Goal: Information Seeking & Learning: Learn about a topic

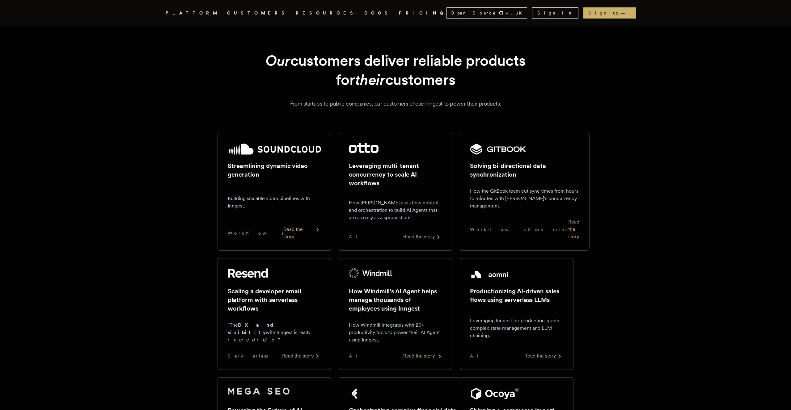
click at [392, 310] on div "How Windmill's AI Agent helps manage thousands of employees using Inngest How W…" at bounding box center [395, 313] width 93 height 91
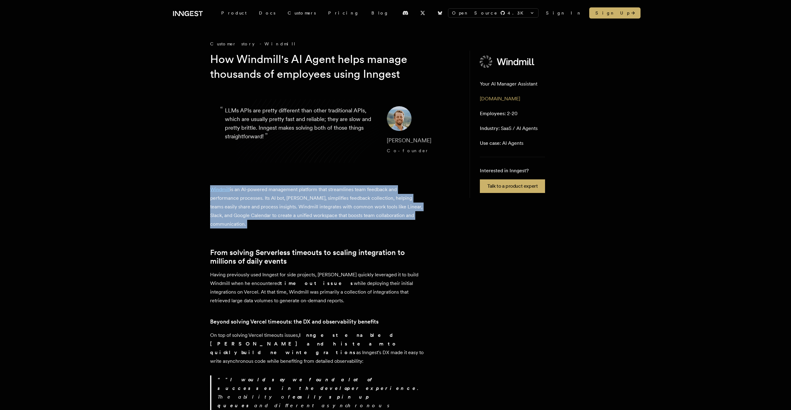
drag, startPoint x: 195, startPoint y: 181, endPoint x: 305, endPoint y: 236, distance: 124.0
click at [284, 12] on link "Customers" at bounding box center [301, 12] width 40 height 11
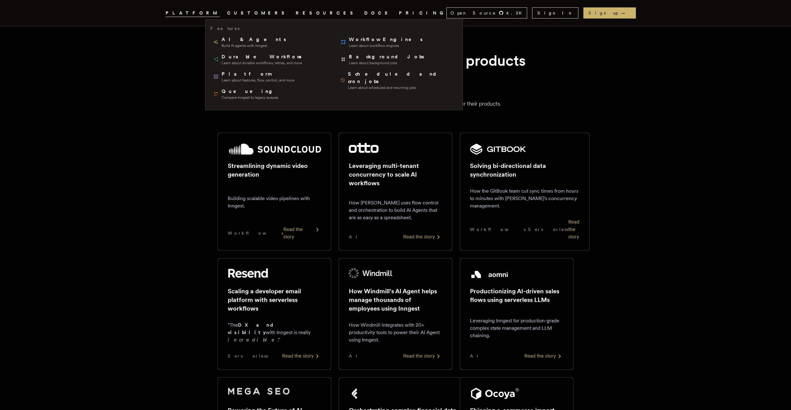
click at [158, 13] on icon ".cls-1 { fill: #FAFAF9; }" at bounding box center [158, 12] width 0 height 7
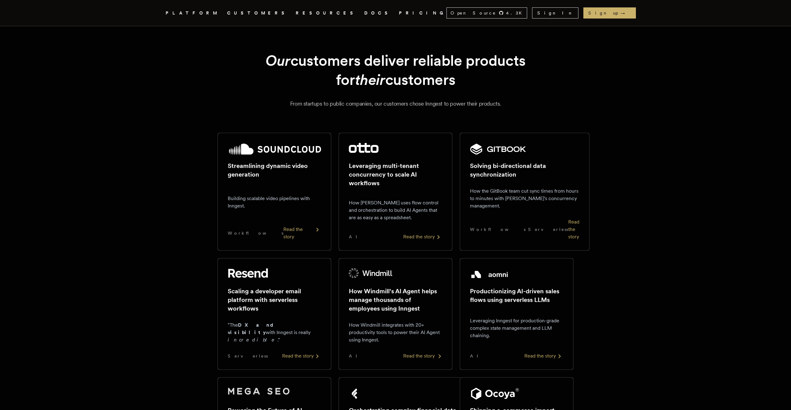
click at [358, 268] on img at bounding box center [371, 273] width 44 height 10
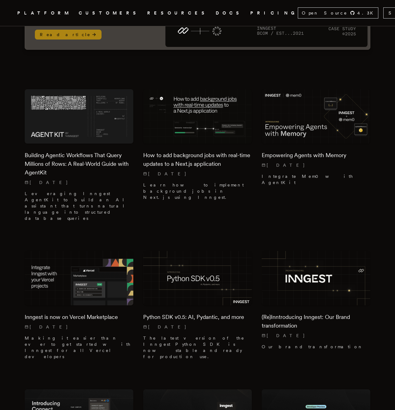
scroll to position [156, 0]
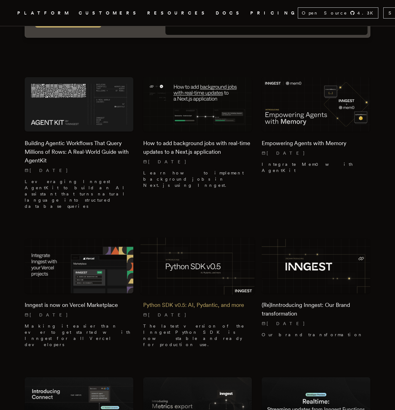
click at [203, 238] on img at bounding box center [198, 266] width 114 height 57
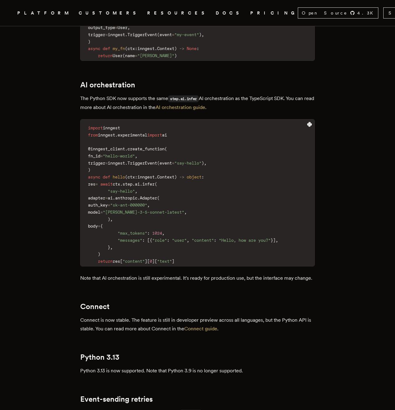
scroll to position [641, 0]
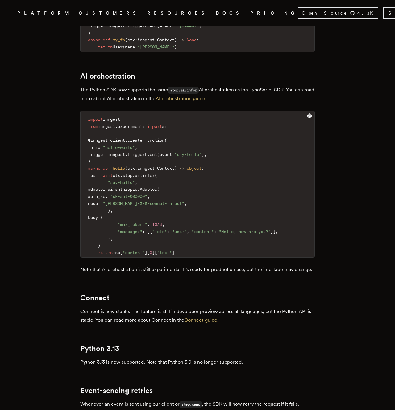
drag, startPoint x: 118, startPoint y: 119, endPoint x: 169, endPoint y: 242, distance: 133.6
click at [168, 239] on code "import inngest from inngest . experimental import ai @inngest_client . create_f…" at bounding box center [198, 186] width 234 height 143
click at [169, 242] on code "import inngest from inngest . experimental import ai @inngest_client . create_f…" at bounding box center [198, 186] width 234 height 143
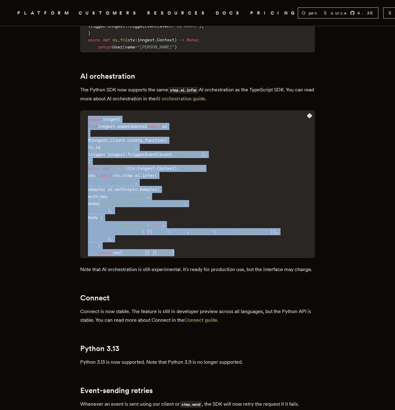
drag, startPoint x: 196, startPoint y: 256, endPoint x: 198, endPoint y: 112, distance: 143.9
click at [198, 112] on pre "import inngest from inngest . experimental import ai @inngest_client . create_f…" at bounding box center [198, 184] width 234 height 147
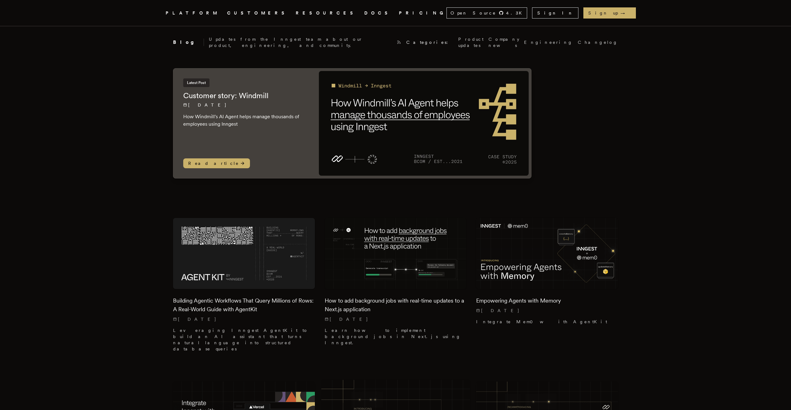
click at [396, 387] on img at bounding box center [395, 417] width 149 height 74
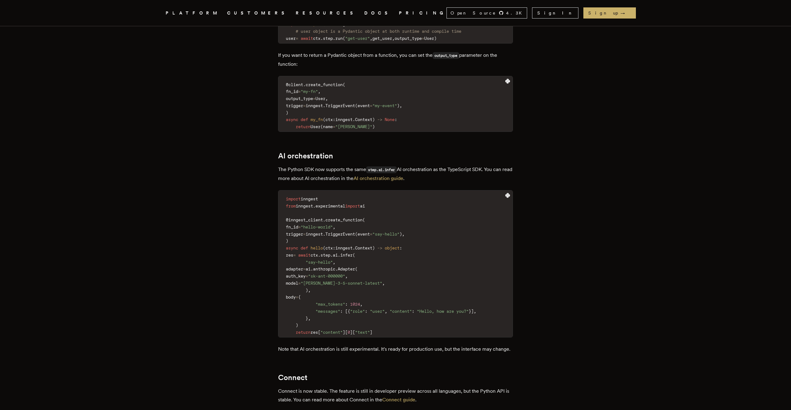
scroll to position [630, 0]
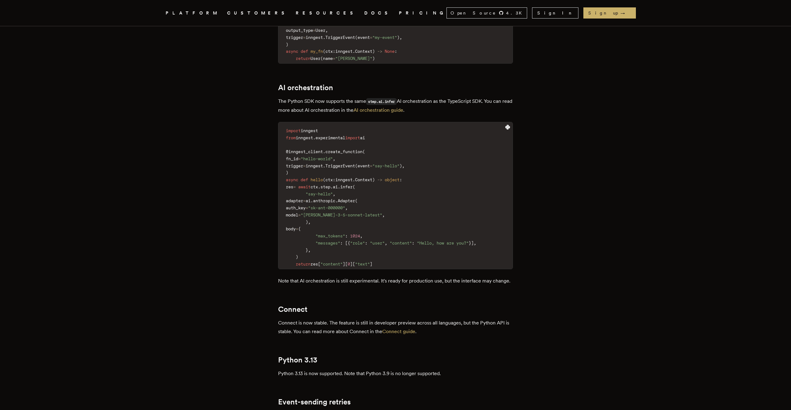
click at [579, 233] on article "Python SDK v0.5: AI, Pydantic, and more The latest version of the Inngest Pytho…" at bounding box center [395, 61] width 445 height 1328
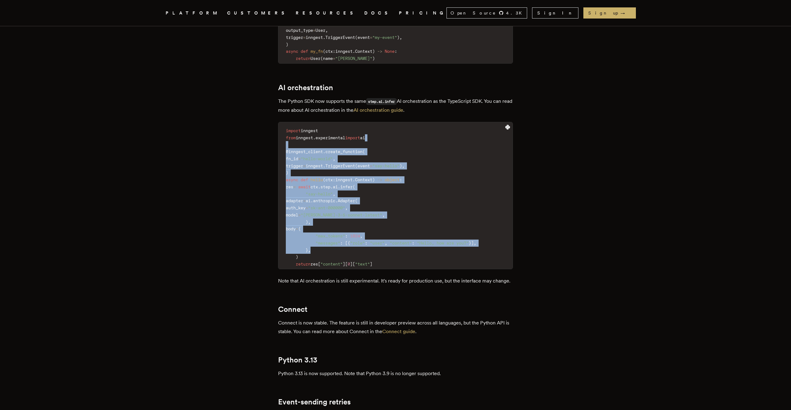
drag, startPoint x: 439, startPoint y: 140, endPoint x: 453, endPoint y: 254, distance: 115.5
click at [453, 253] on code "import inngest from inngest . experimental import ai @inngest_client . create_f…" at bounding box center [395, 197] width 234 height 143
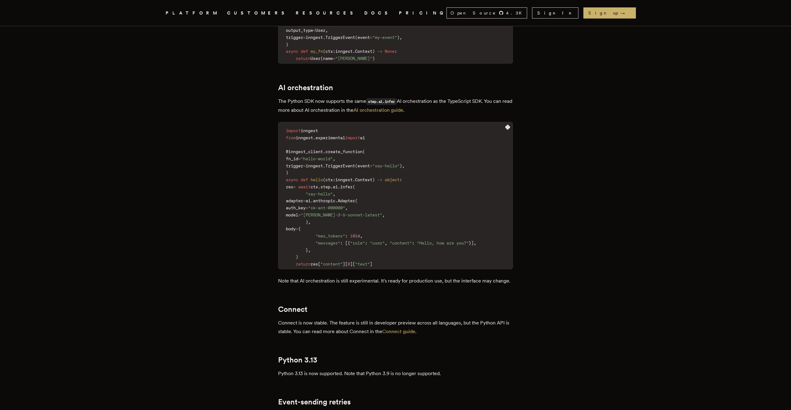
click at [453, 254] on code "import inngest from inngest . experimental import ai @inngest_client . create_f…" at bounding box center [395, 197] width 234 height 143
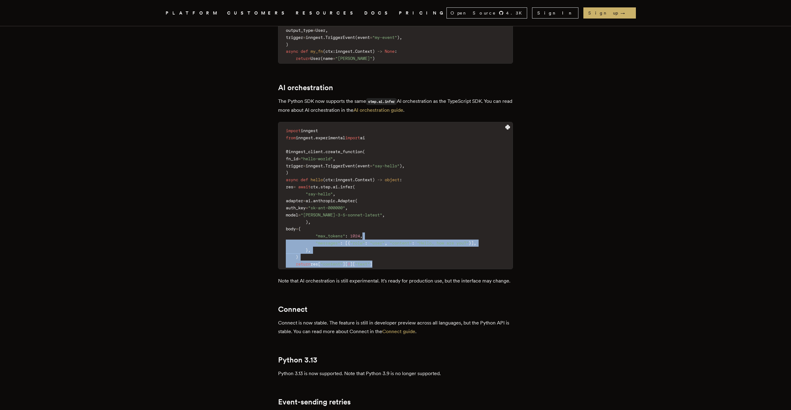
drag, startPoint x: 452, startPoint y: 263, endPoint x: 452, endPoint y: 237, distance: 26.3
click at [452, 237] on code "import inngest from inngest . experimental import ai @inngest_client . create_f…" at bounding box center [395, 197] width 234 height 143
drag, startPoint x: 320, startPoint y: 244, endPoint x: 492, endPoint y: 241, distance: 172.1
click at [492, 241] on code "import inngest from inngest . experimental import ai @inngest_client . create_f…" at bounding box center [395, 197] width 234 height 143
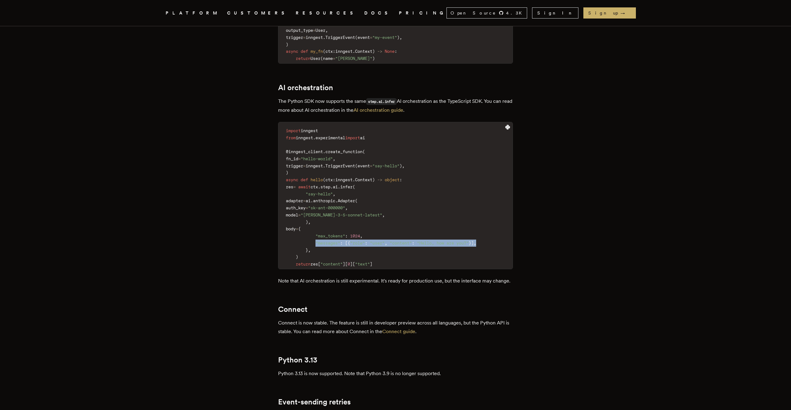
copy code ""messages" : [ { "role" : "user" , "content" : "Hello, how are you?" } ] ,"
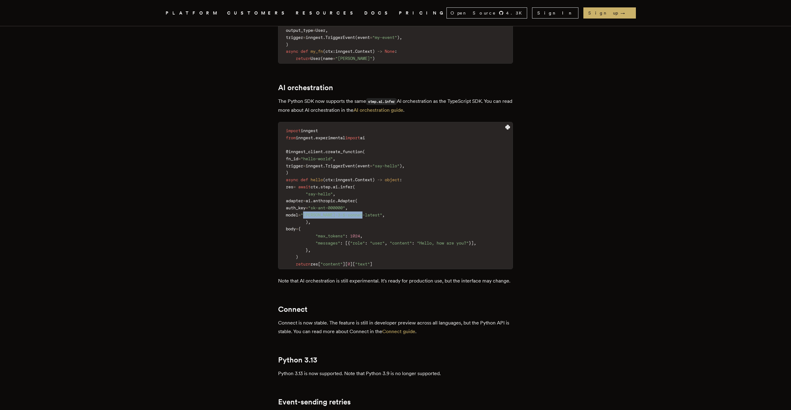
drag, startPoint x: 400, startPoint y: 216, endPoint x: 337, endPoint y: 217, distance: 62.7
click at [337, 217] on span ""claude-3-5-sonnet-latest"" at bounding box center [342, 214] width 82 height 5
copy span "claude-3-5-sonnet-latest"
click at [588, 172] on article "Python SDK v0.5: AI, Pydantic, and more The latest version of the Inngest Pytho…" at bounding box center [395, 61] width 445 height 1328
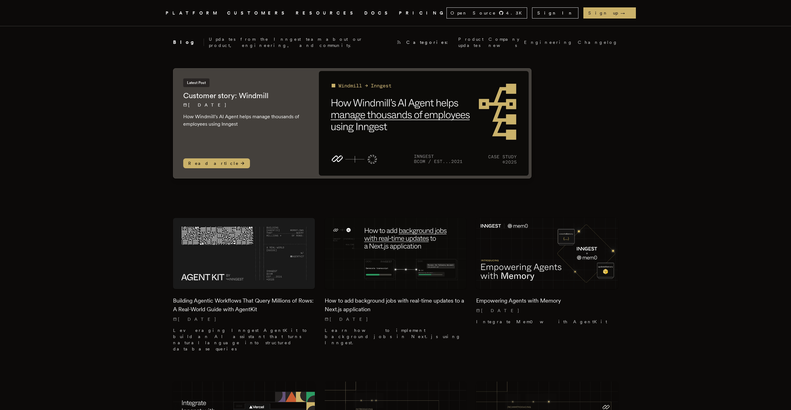
click at [439, 116] on img at bounding box center [424, 123] width 210 height 105
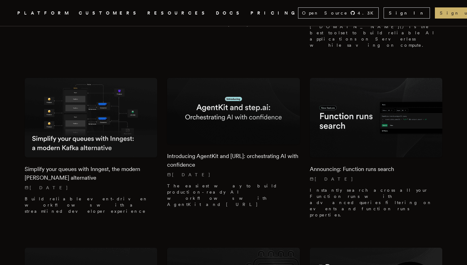
scroll to position [1118, 0]
